Goal: Task Accomplishment & Management: Use online tool/utility

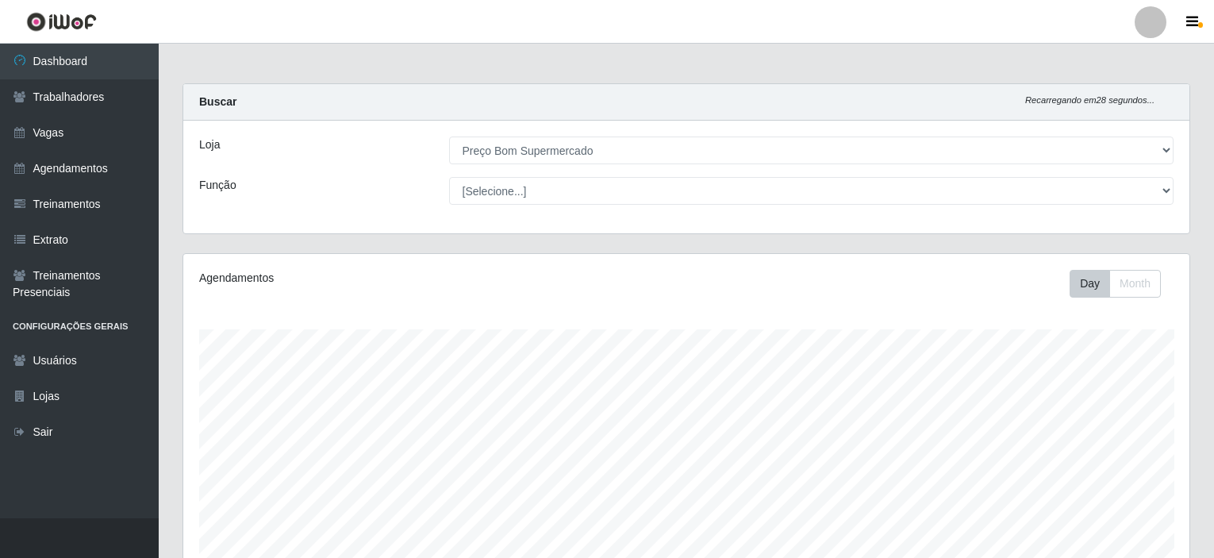
select select "387"
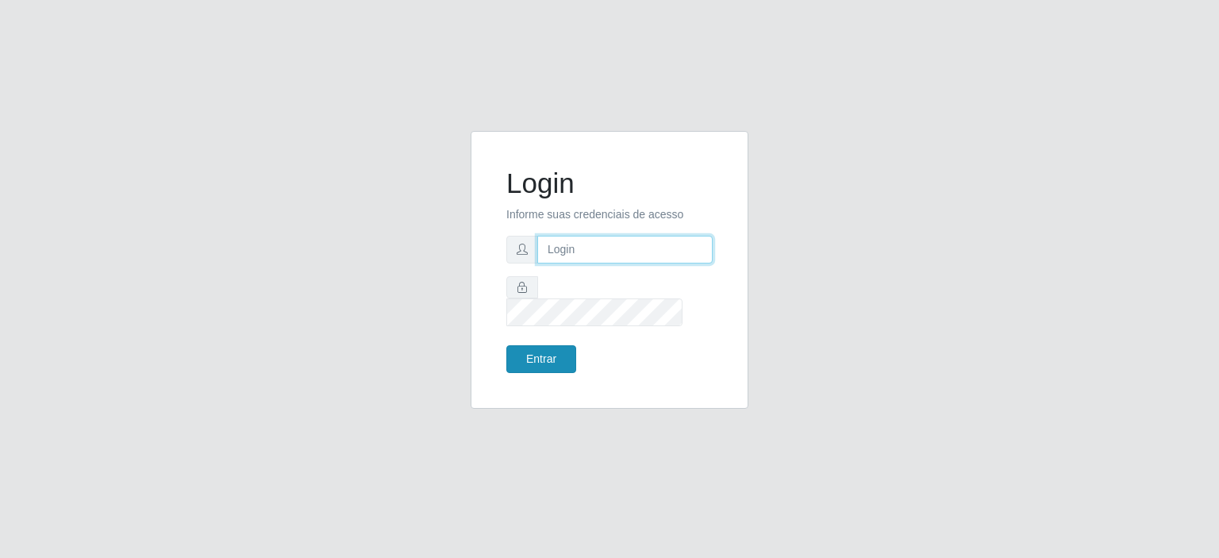
type input "[EMAIL_ADDRESS][DOMAIN_NAME]"
click at [527, 348] on button "Entrar" at bounding box center [541, 359] width 70 height 28
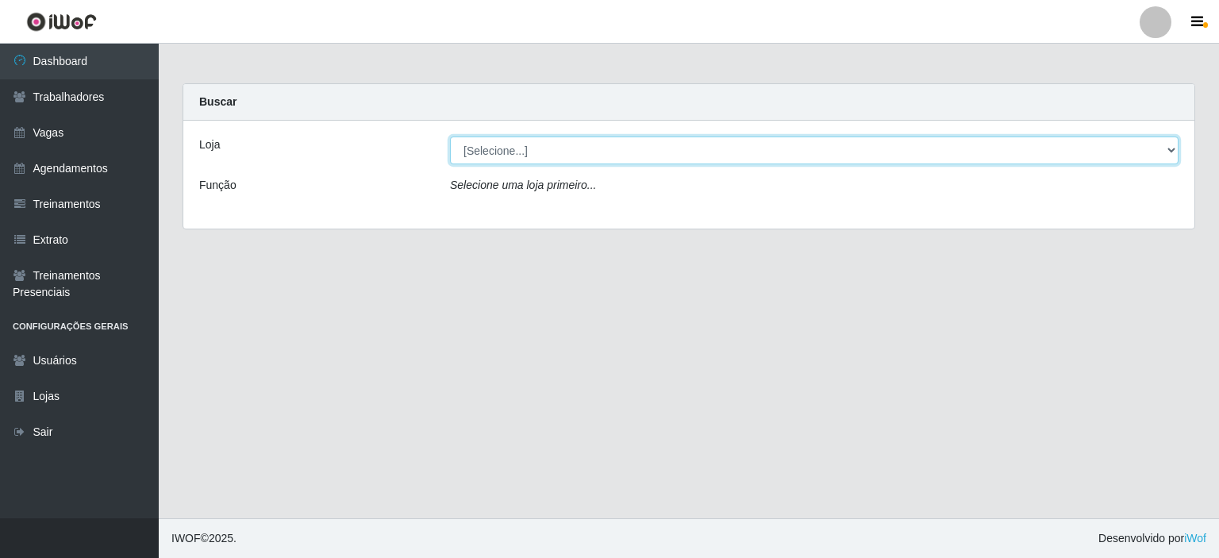
click at [475, 151] on select "[Selecione...] Preço Bom Supermercado" at bounding box center [814, 151] width 729 height 28
select select "387"
click at [450, 137] on select "[Selecione...] Preço Bom Supermercado" at bounding box center [814, 151] width 729 height 28
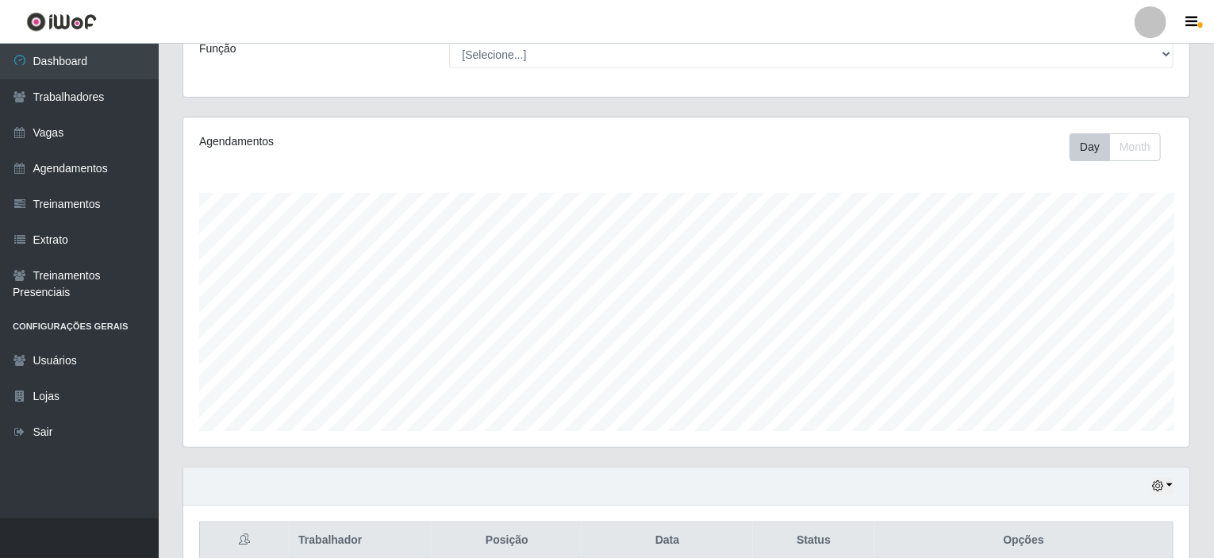
scroll to position [281, 0]
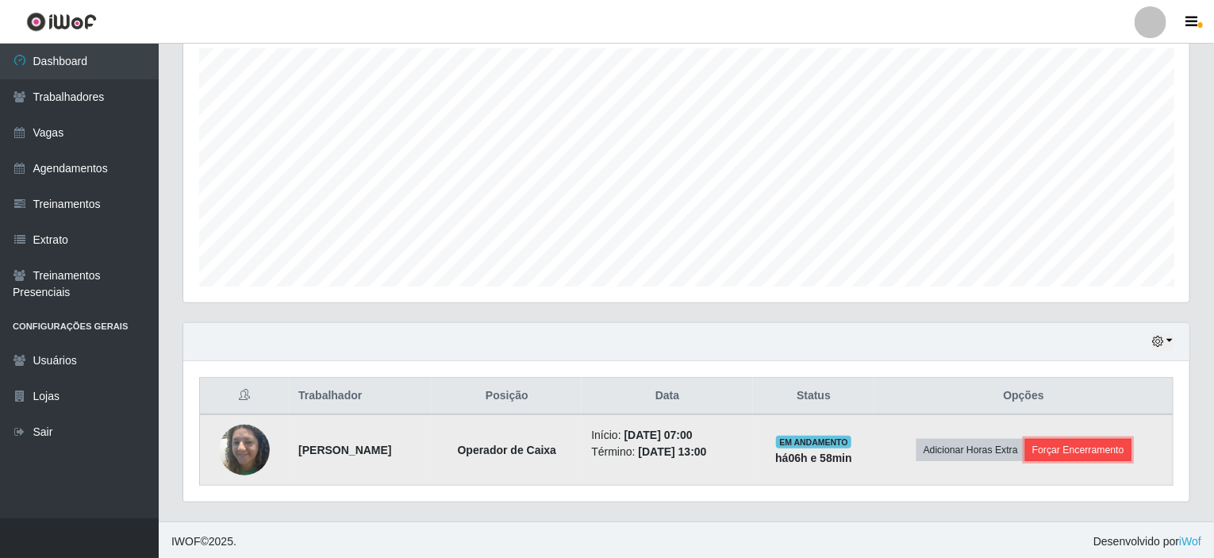
click at [1098, 444] on button "Forçar Encerramento" at bounding box center [1078, 450] width 106 height 22
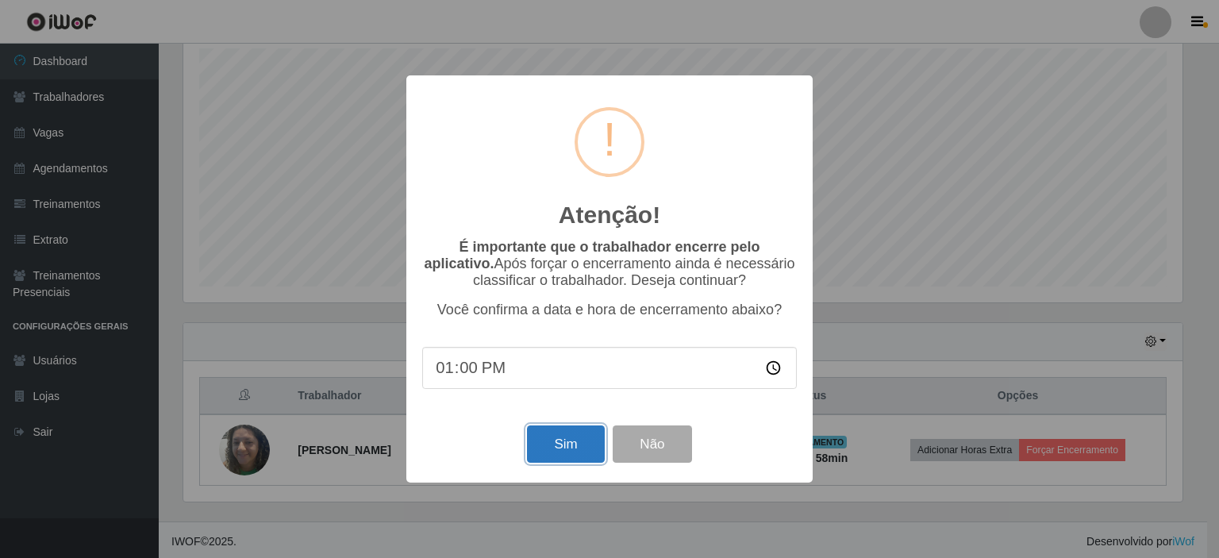
click at [543, 453] on button "Sim" at bounding box center [565, 443] width 77 height 37
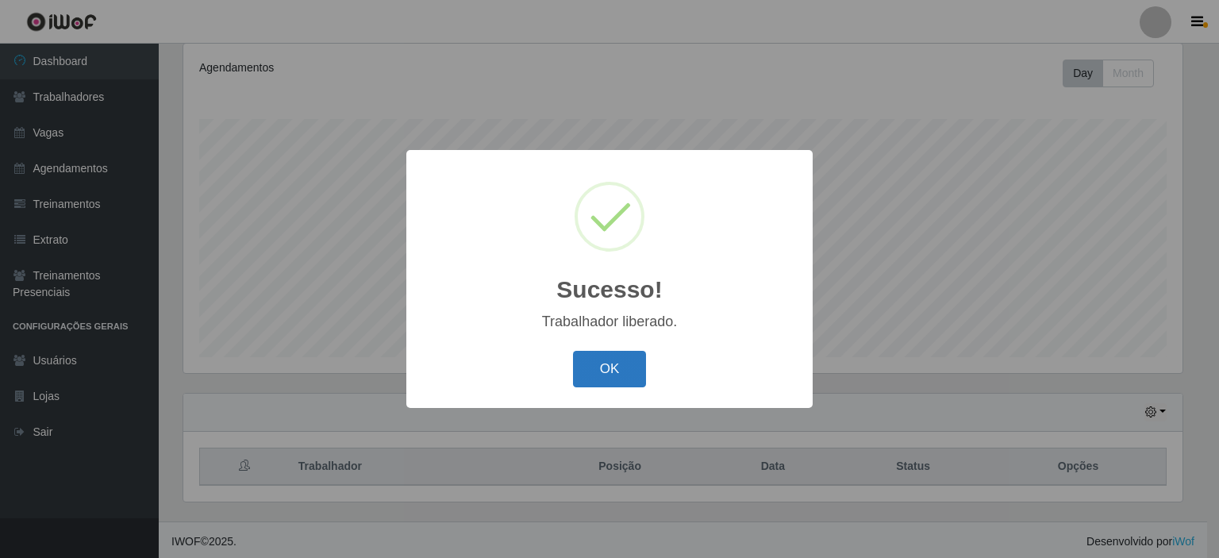
click at [594, 372] on button "OK" at bounding box center [610, 369] width 74 height 37
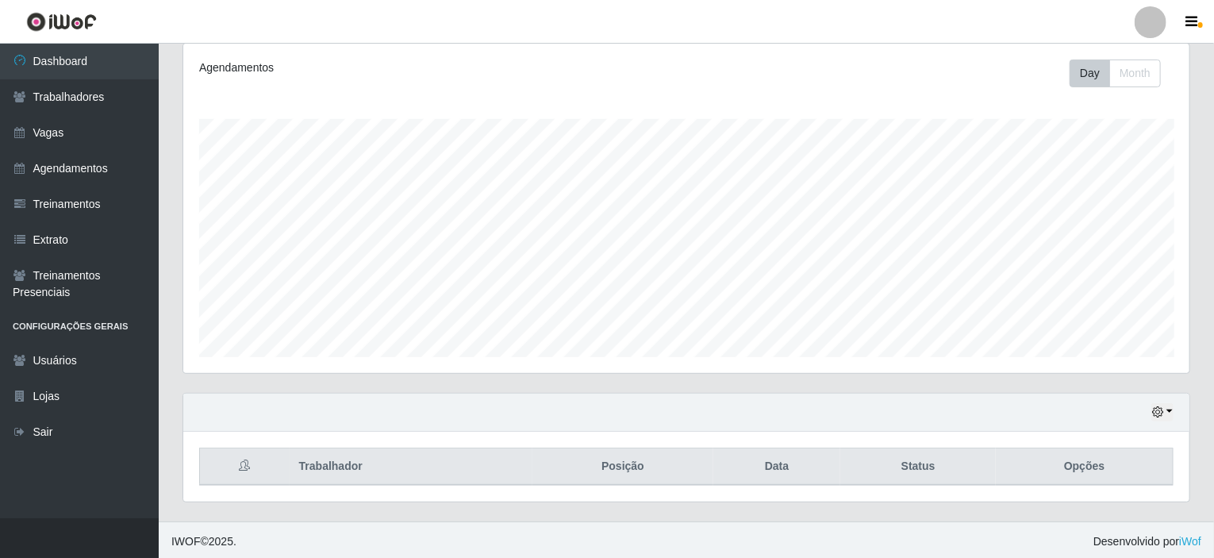
scroll to position [329, 1006]
